Goal: Information Seeking & Learning: Learn about a topic

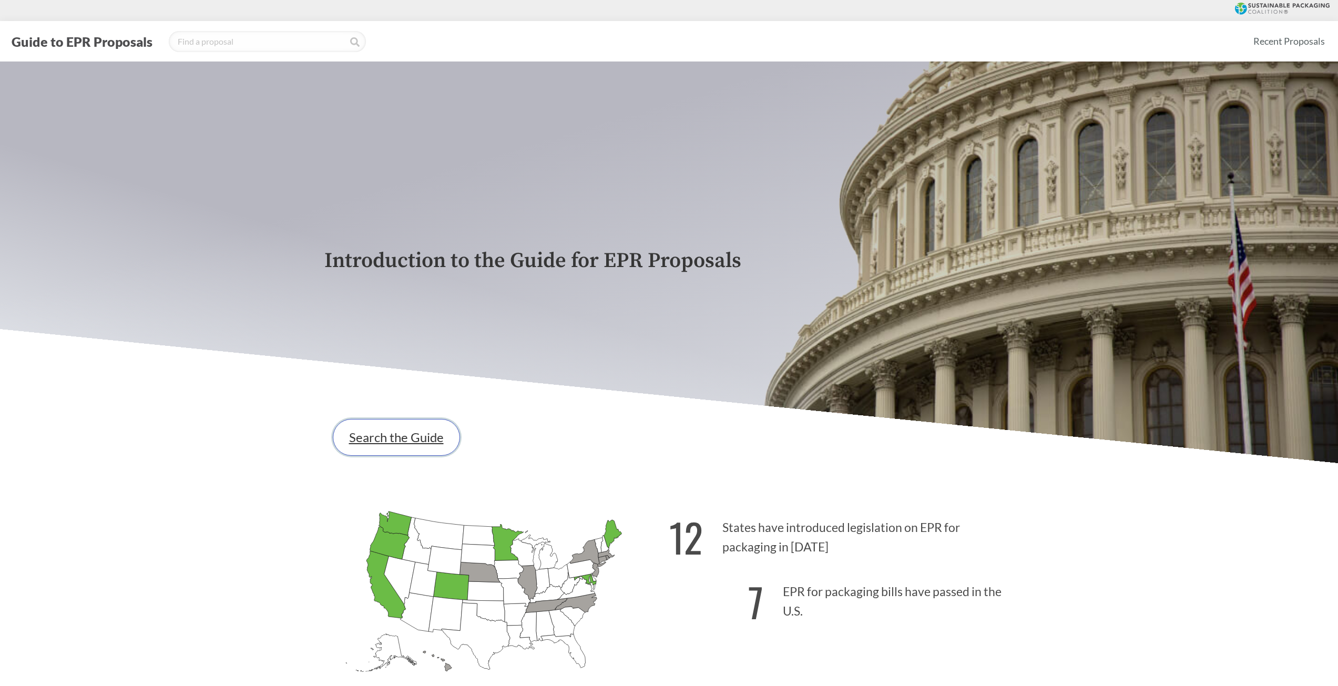
click at [381, 444] on link "Search the Guide" at bounding box center [396, 437] width 127 height 37
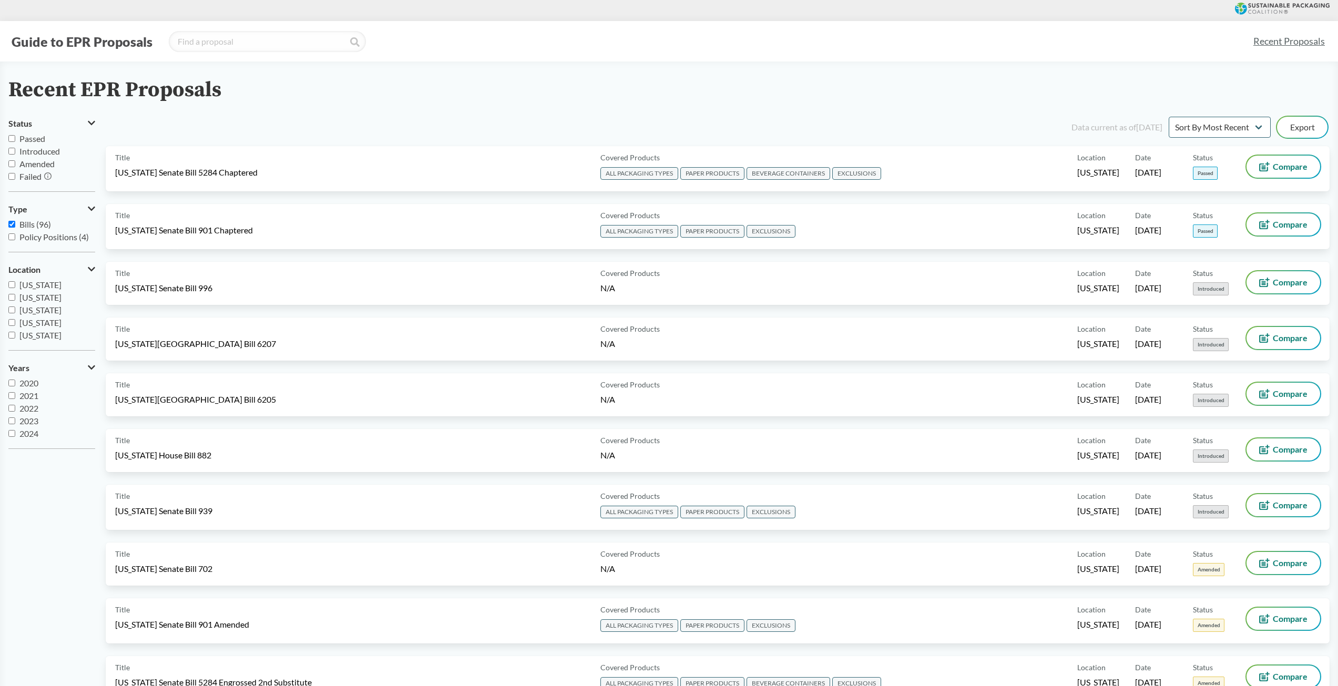
click at [12, 324] on input "[US_STATE]" at bounding box center [11, 322] width 7 height 7
checkbox input "true"
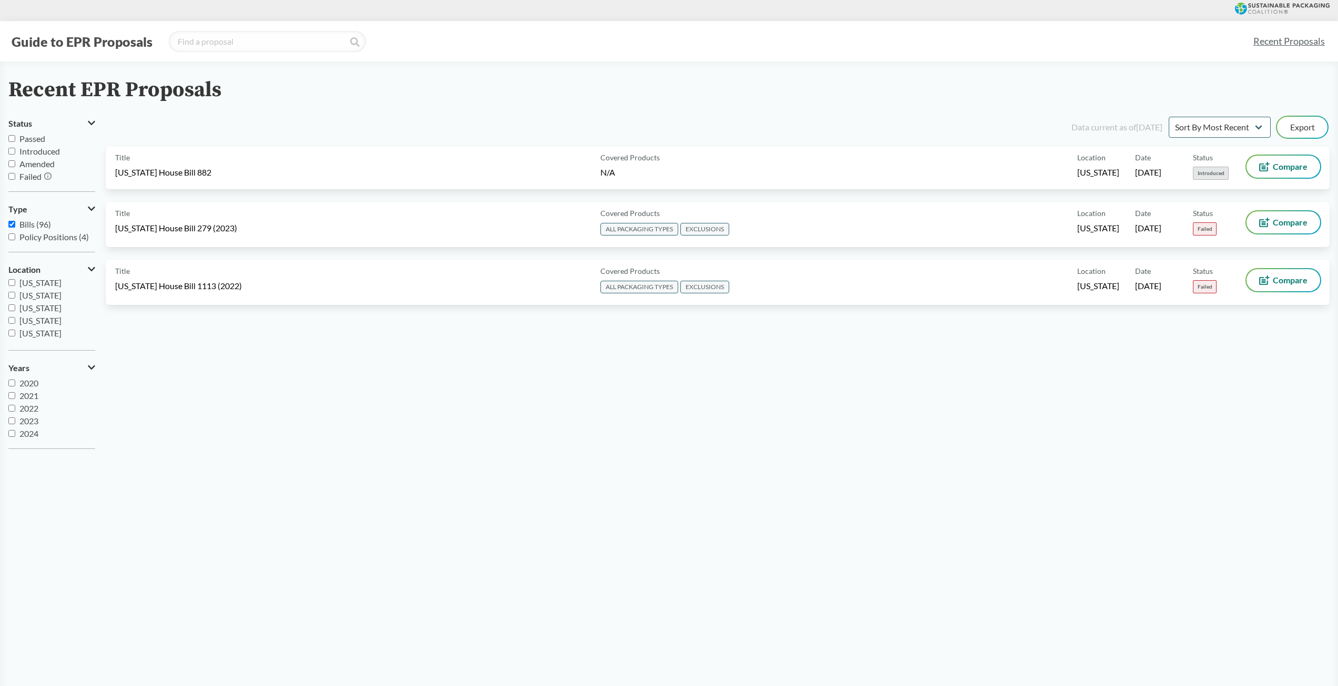
scroll to position [148, 0]
click at [13, 303] on input "[US_STATE]" at bounding box center [11, 301] width 7 height 7
checkbox input "true"
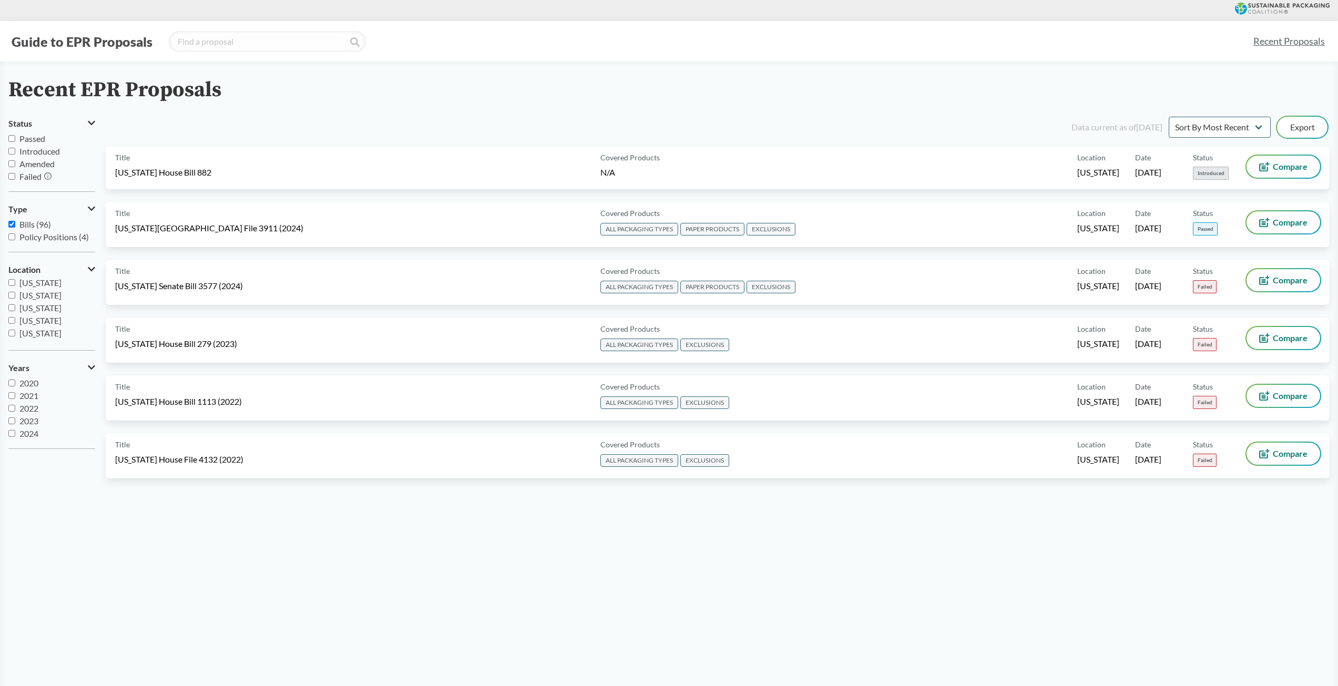
scroll to position [227, 0]
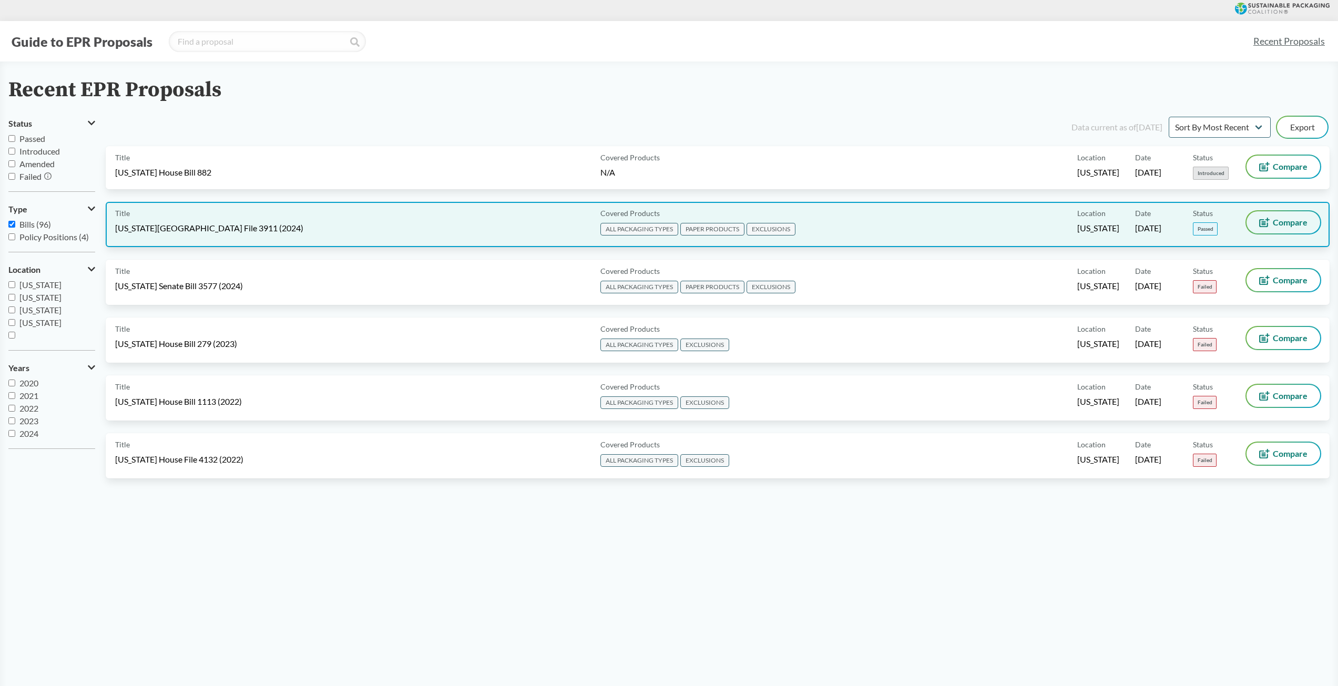
click at [1276, 222] on span "Compare" at bounding box center [1290, 222] width 35 height 8
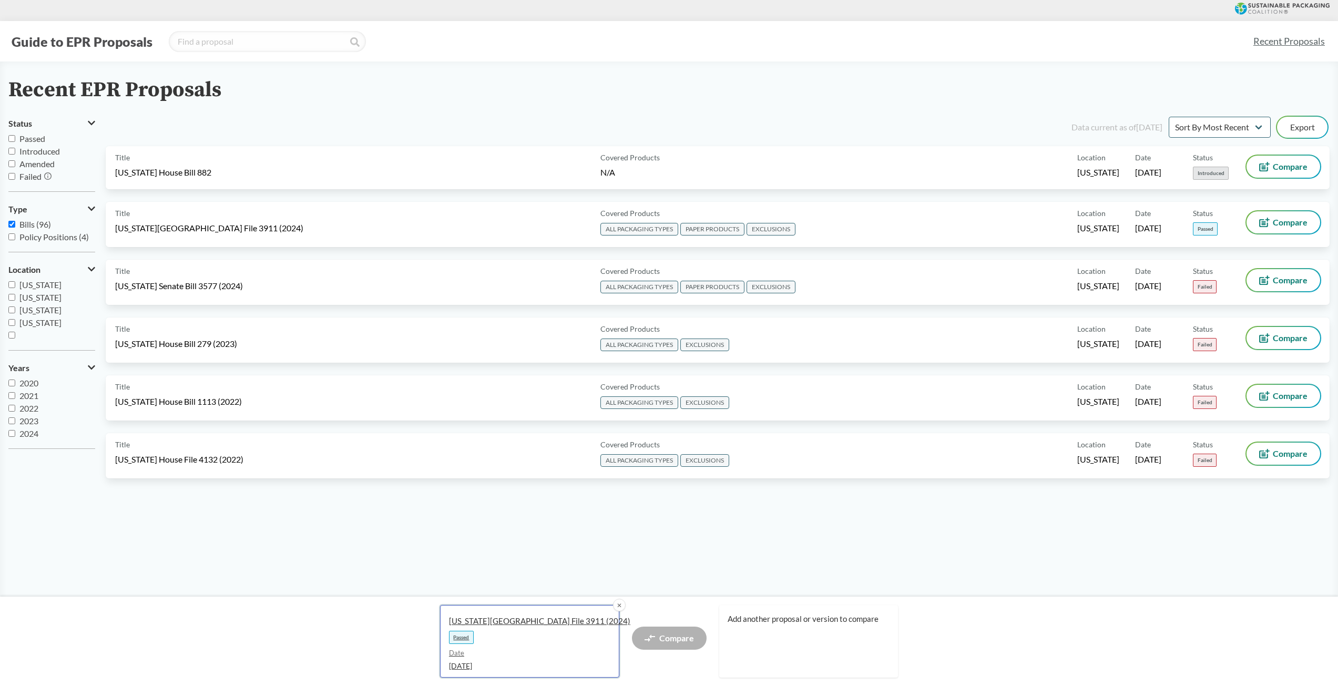
click at [531, 626] on span "[US_STATE][GEOGRAPHIC_DATA] File 3911 (2024)" at bounding box center [525, 621] width 153 height 11
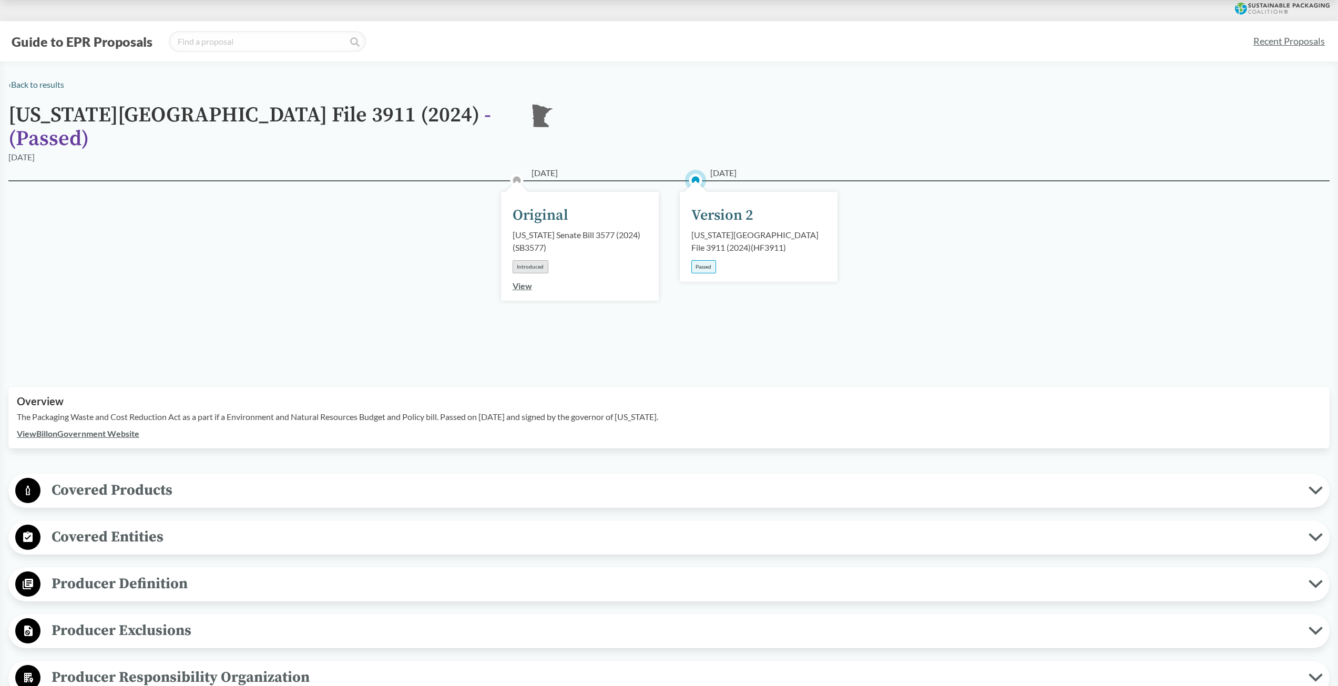
click at [114, 479] on span "Covered Products" at bounding box center [674, 491] width 1268 height 24
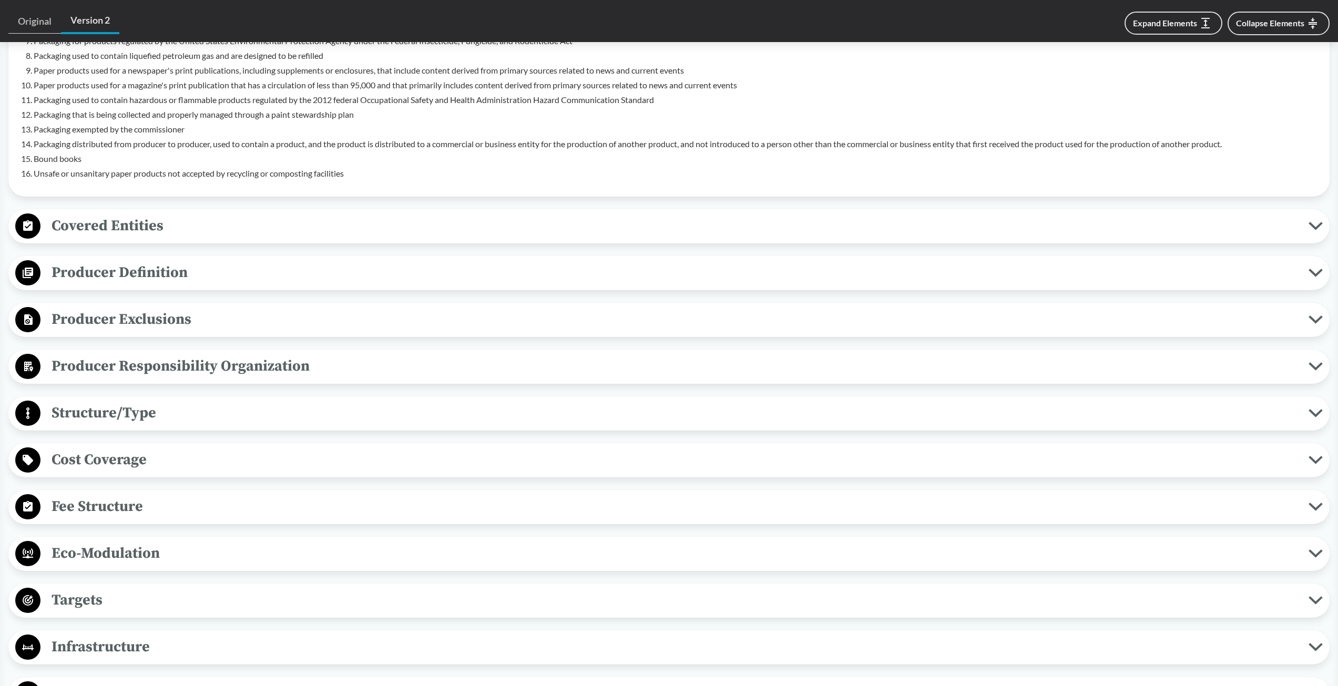
scroll to position [736, 0]
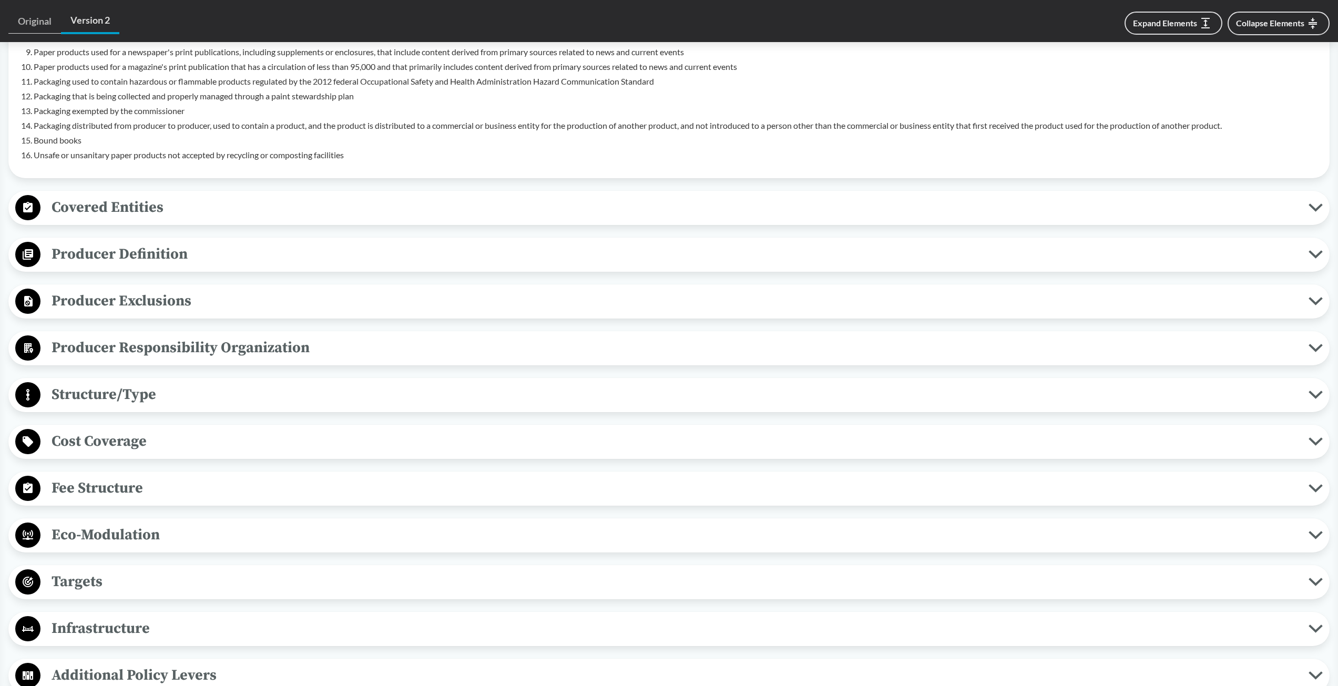
click at [156, 242] on span "Producer Definition" at bounding box center [674, 254] width 1268 height 24
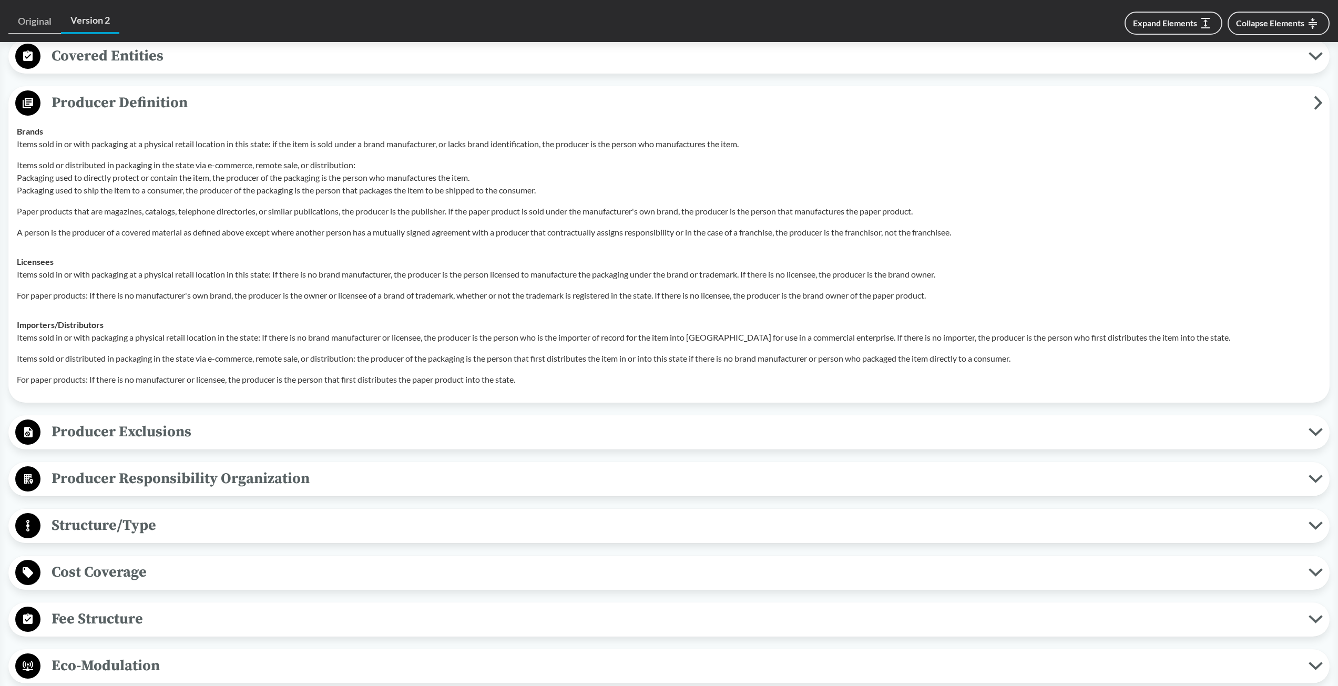
scroll to position [947, 0]
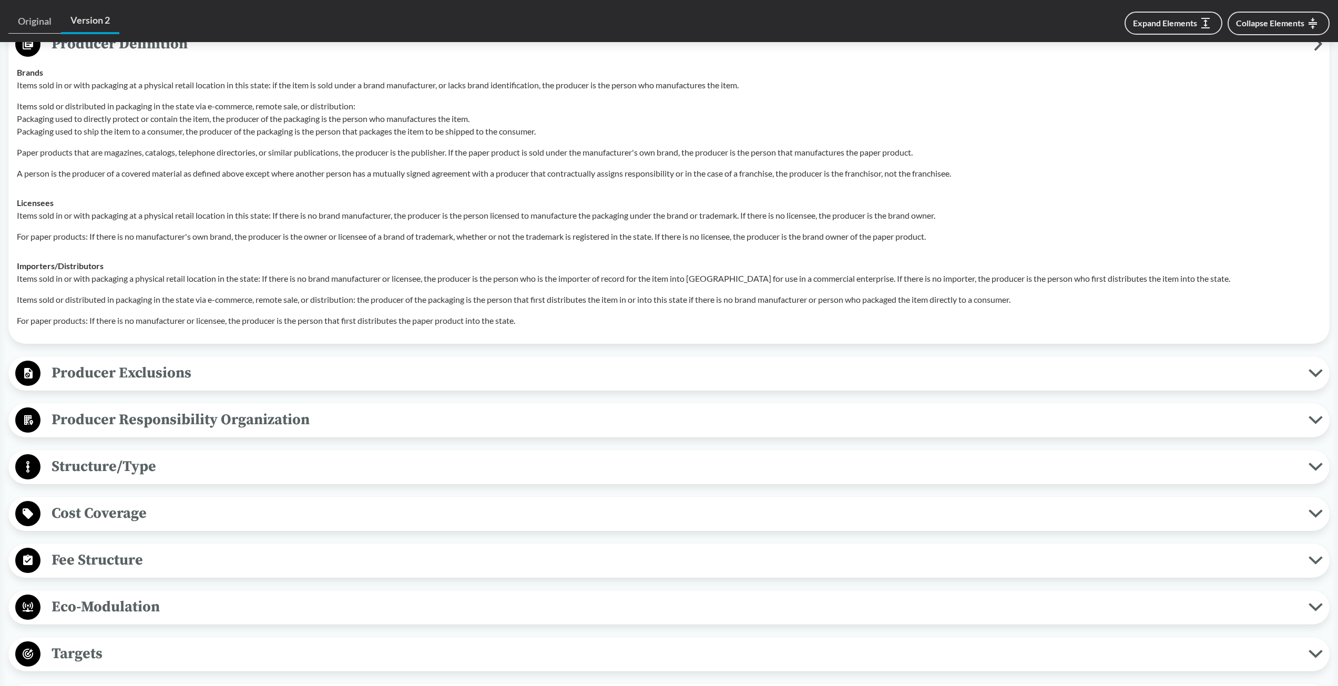
click at [134, 361] on span "Producer Exclusions" at bounding box center [674, 373] width 1268 height 24
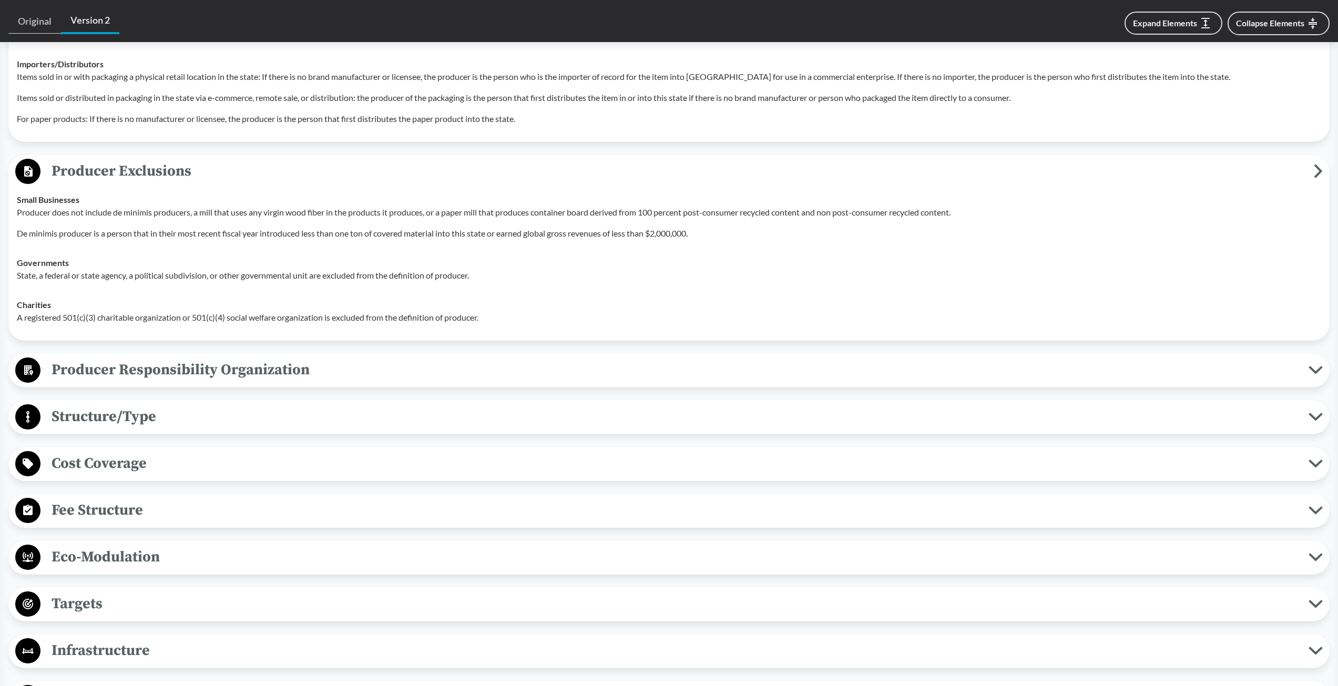
scroll to position [1157, 0]
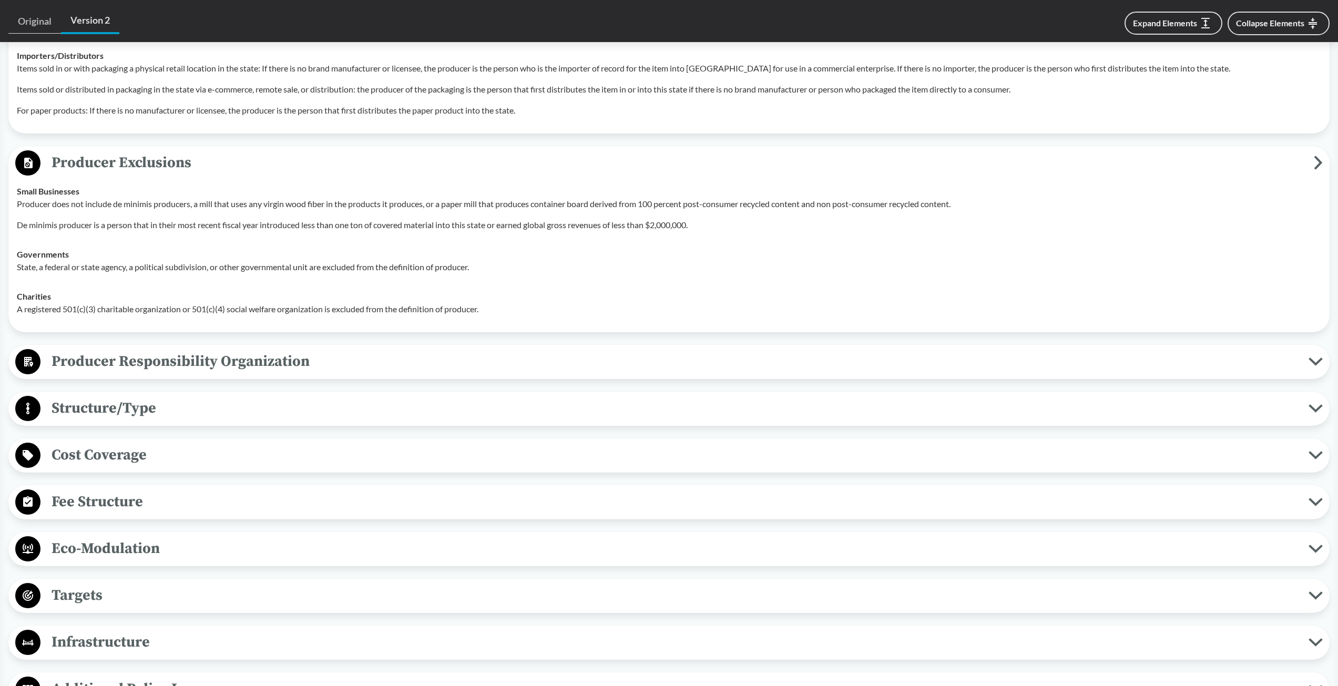
click at [166, 350] on span "Producer Responsibility Organization" at bounding box center [674, 362] width 1268 height 24
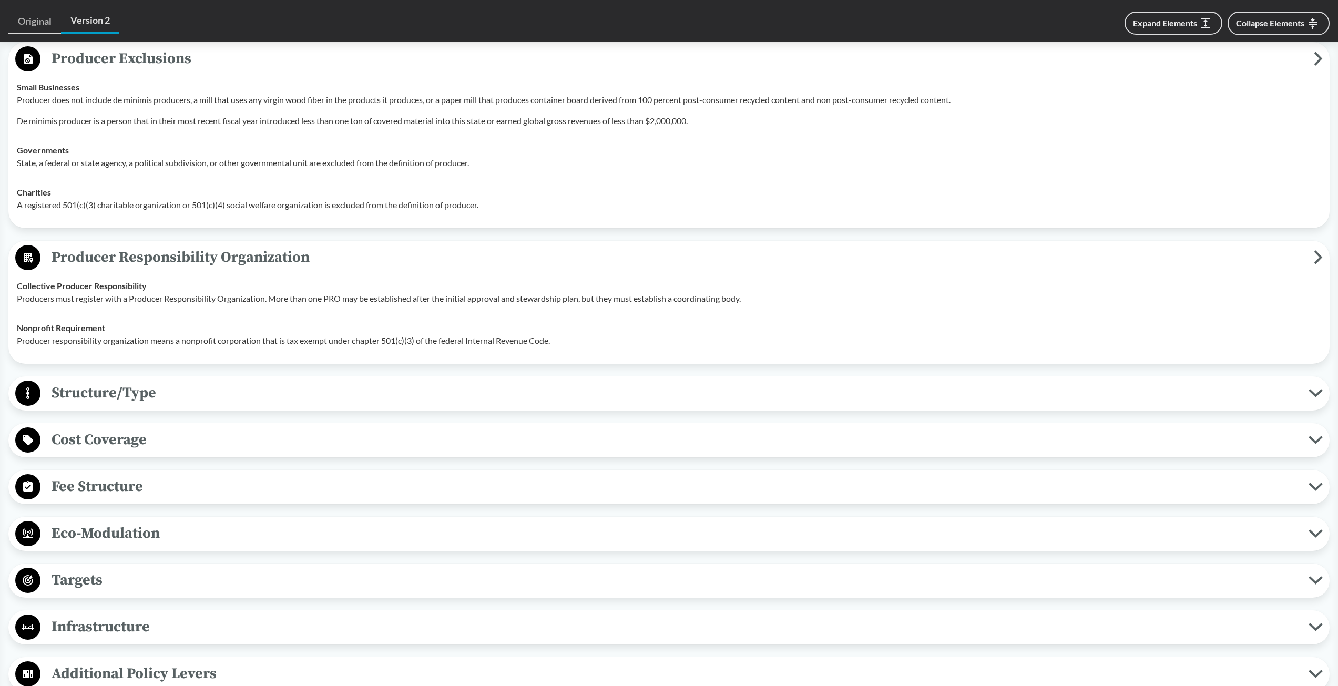
scroll to position [1262, 0]
click at [98, 380] on span "Structure/Type" at bounding box center [674, 392] width 1268 height 24
